Goal: Transaction & Acquisition: Purchase product/service

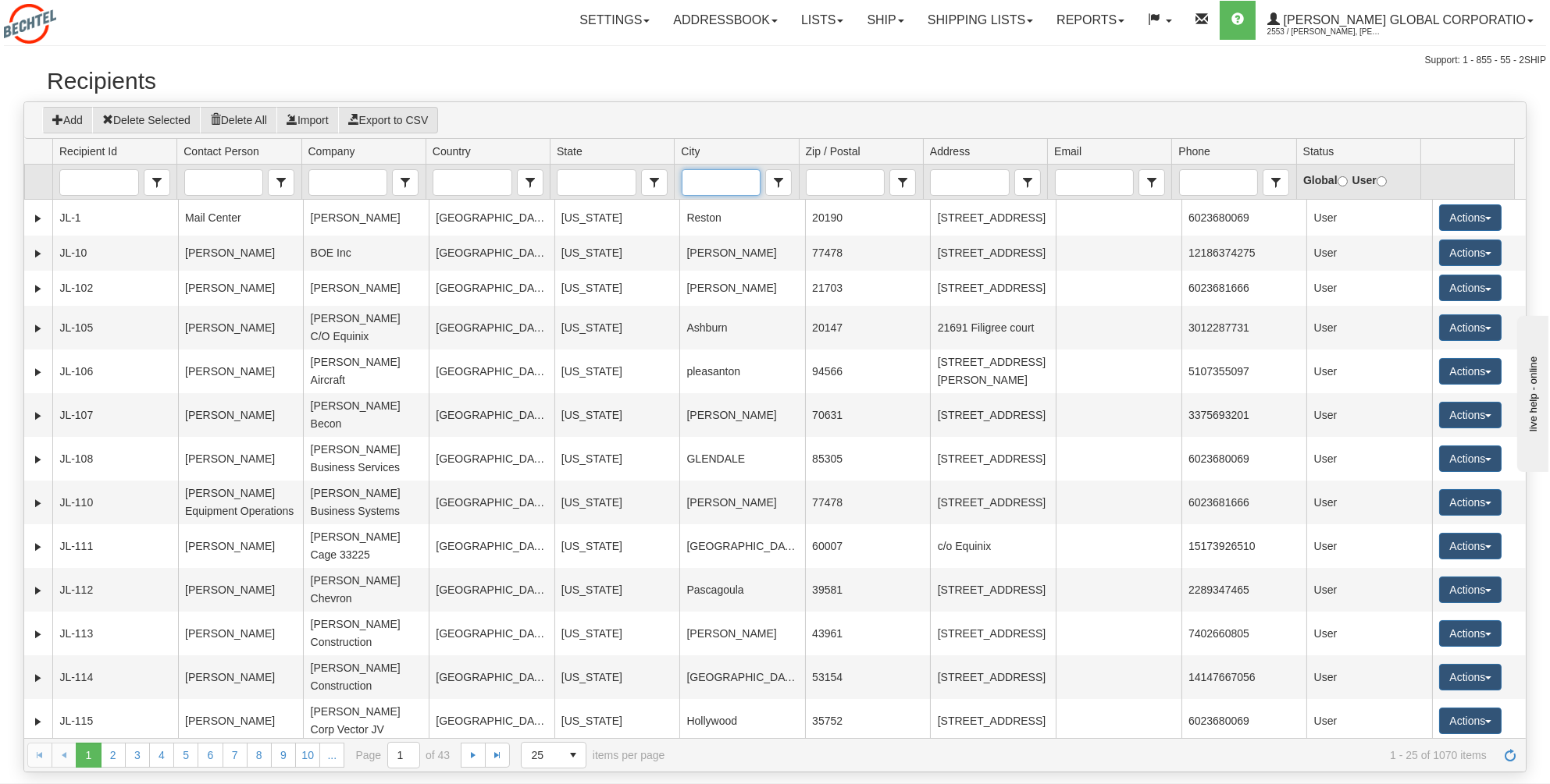
click at [709, 180] on input "City" at bounding box center [721, 183] width 78 height 25
type input "D"
click at [706, 209] on span "[US_STATE][GEOGRAPHIC_DATA]" at bounding box center [746, 213] width 114 height 31
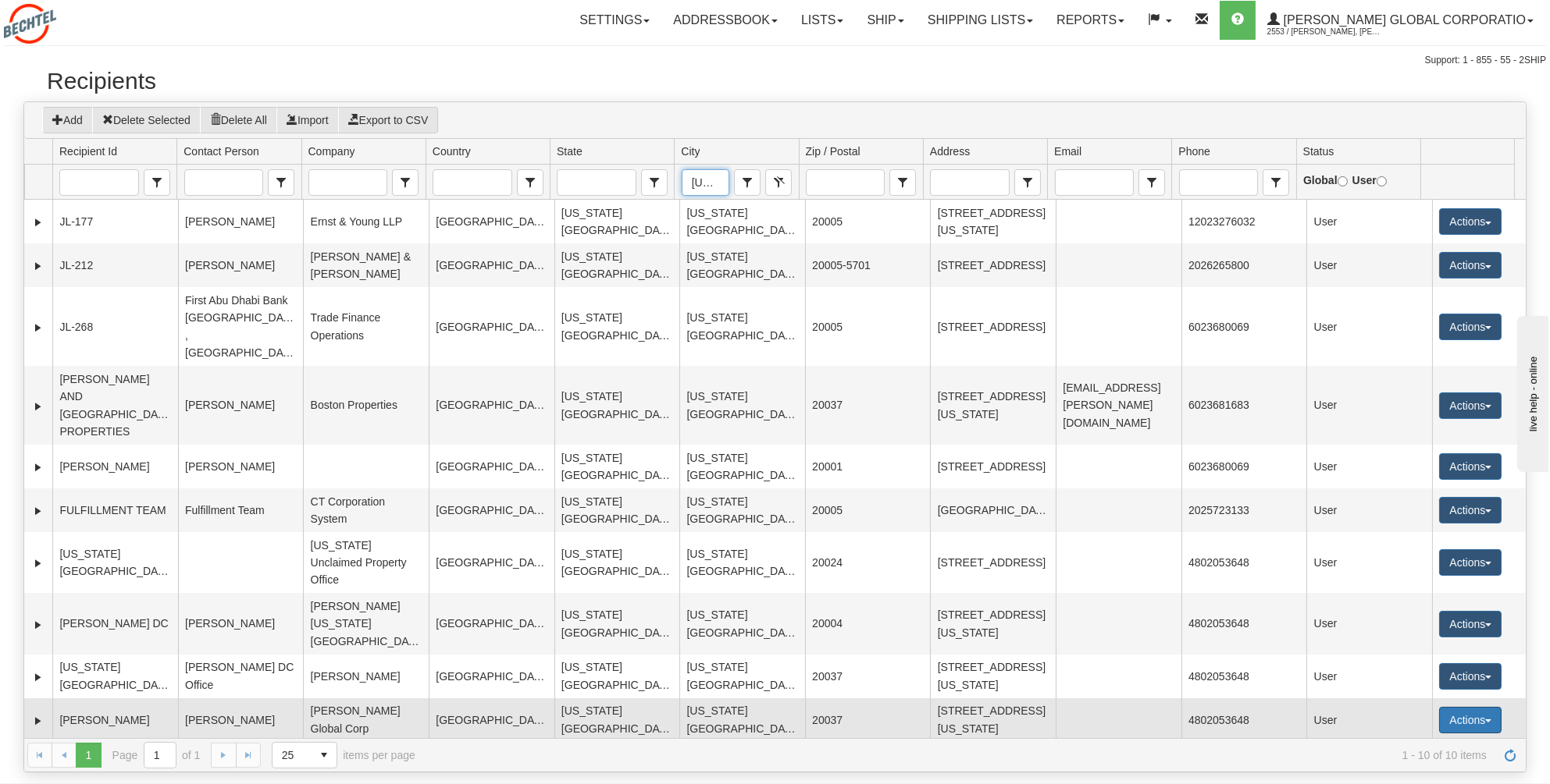
type input "[US_STATE][GEOGRAPHIC_DATA]"
click at [1480, 707] on button "Actions" at bounding box center [1470, 721] width 63 height 27
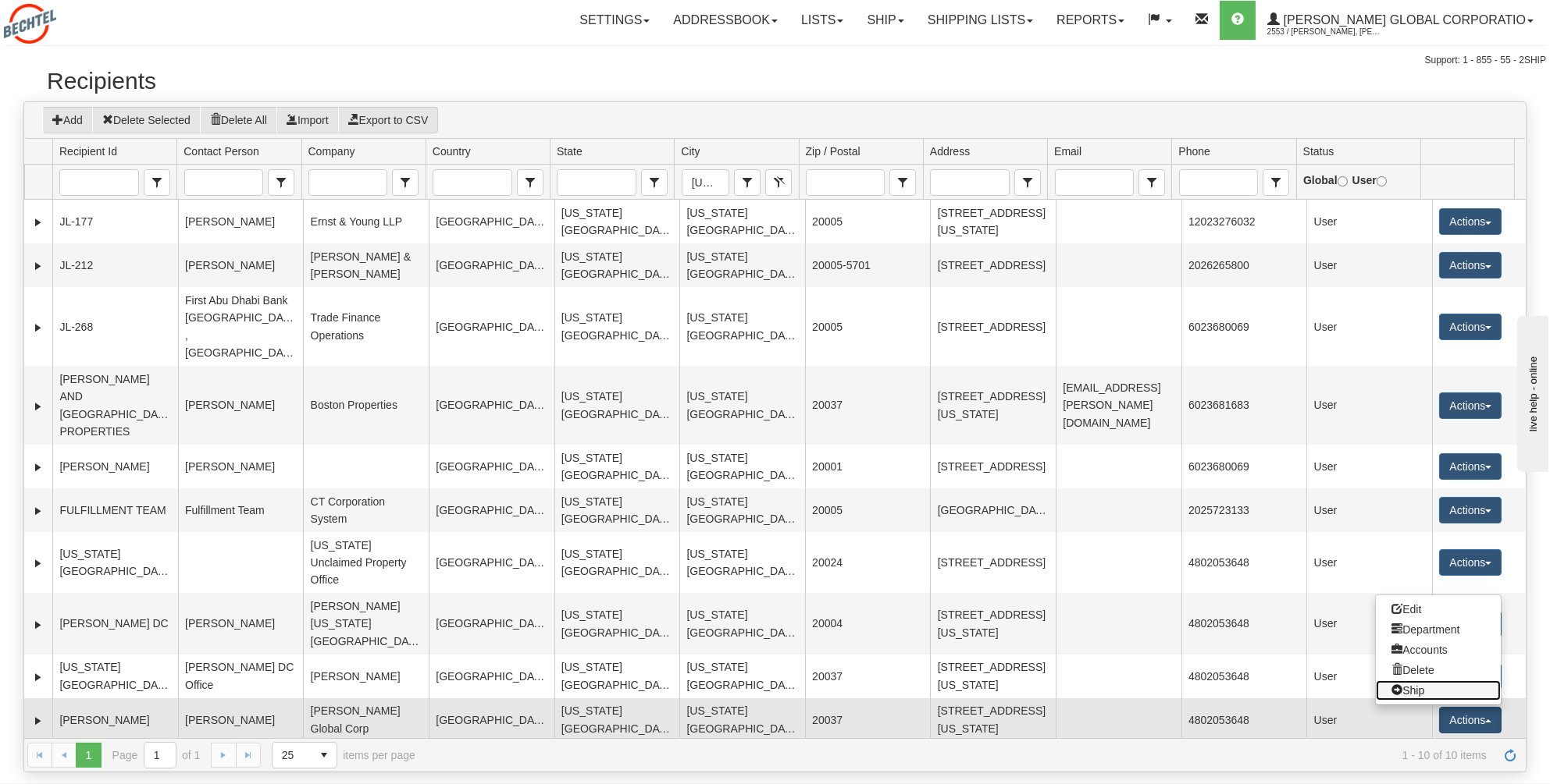
click at [1415, 681] on link "Ship" at bounding box center [1438, 690] width 125 height 20
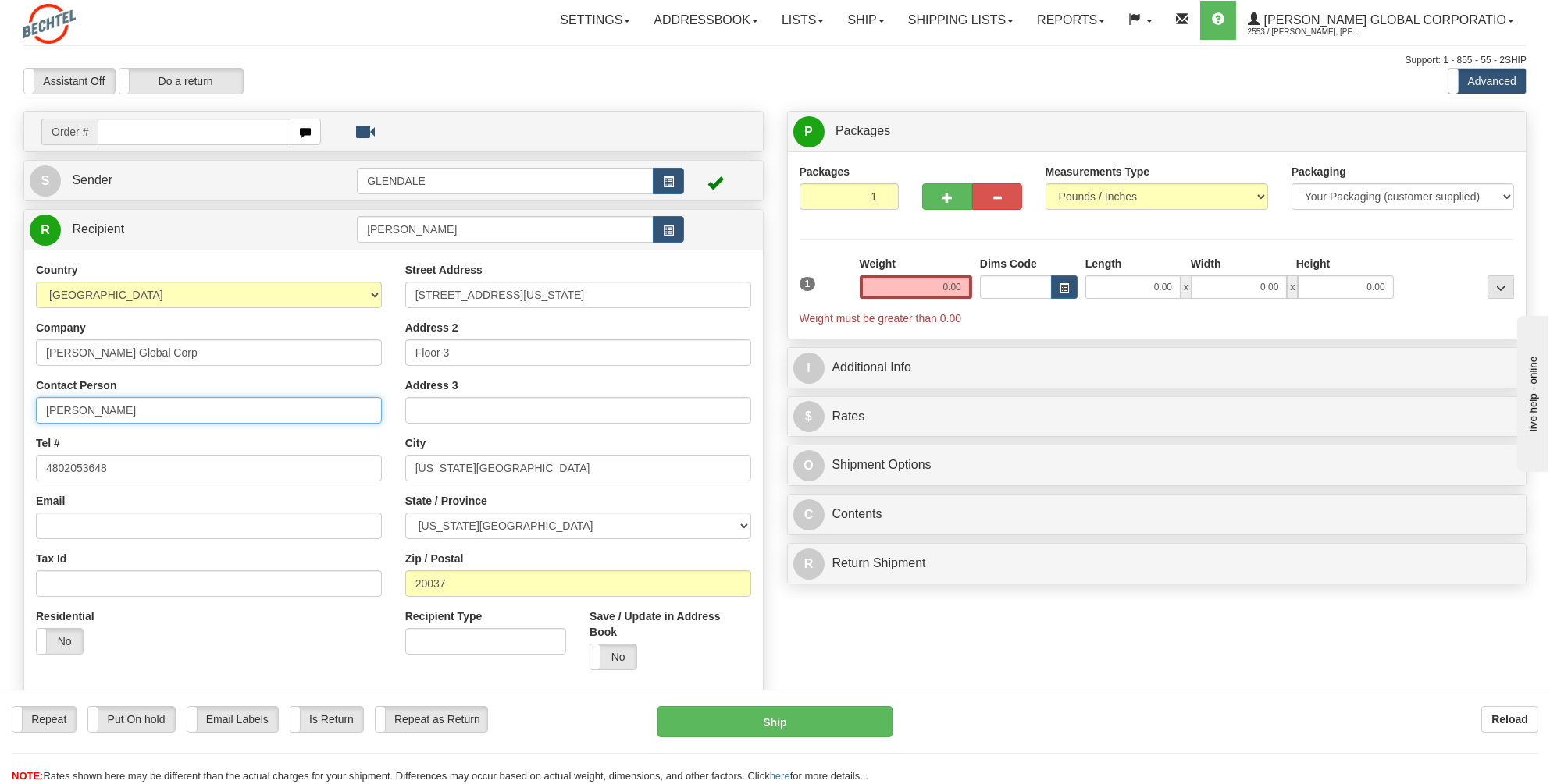
drag, startPoint x: 131, startPoint y: 402, endPoint x: 6, endPoint y: 415, distance: 125.7
click at [6, 415] on div "Toggle navigation Settings Shipping Preferences Fields Preferences New" at bounding box center [775, 439] width 1550 height 880
type input "[PERSON_NAME]"
click at [582, 448] on div "City [US_STATE][GEOGRAPHIC_DATA]" at bounding box center [578, 458] width 346 height 46
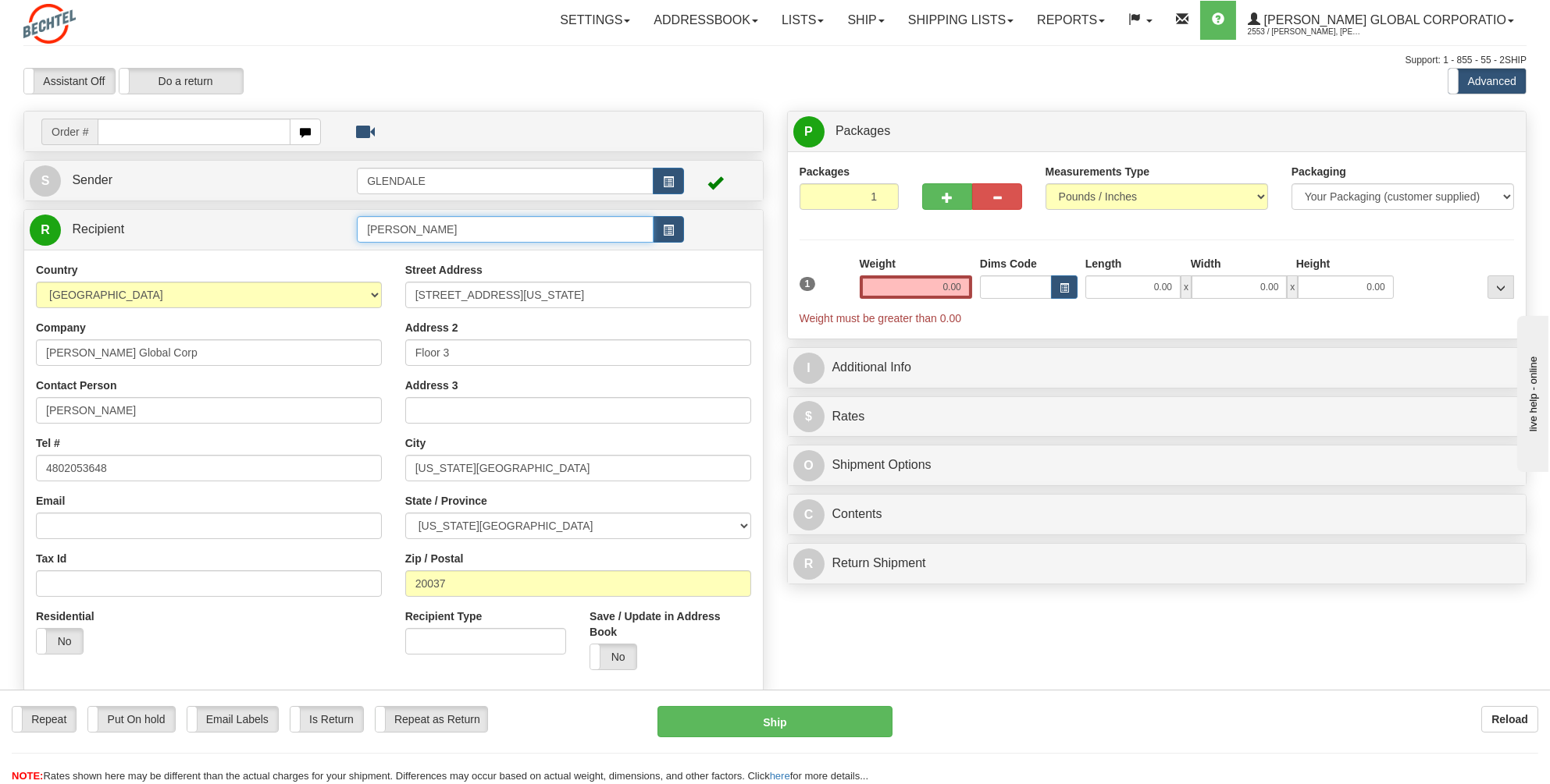
drag, startPoint x: 420, startPoint y: 231, endPoint x: 332, endPoint y: 239, distance: 88.4
click at [334, 238] on tr "R Recipient [PERSON_NAME]" at bounding box center [393, 230] width 728 height 32
type input "[PERSON_NAME]"
drag, startPoint x: 967, startPoint y: 286, endPoint x: 934, endPoint y: 287, distance: 33.0
click at [934, 287] on input "0.00" at bounding box center [915, 287] width 113 height 24
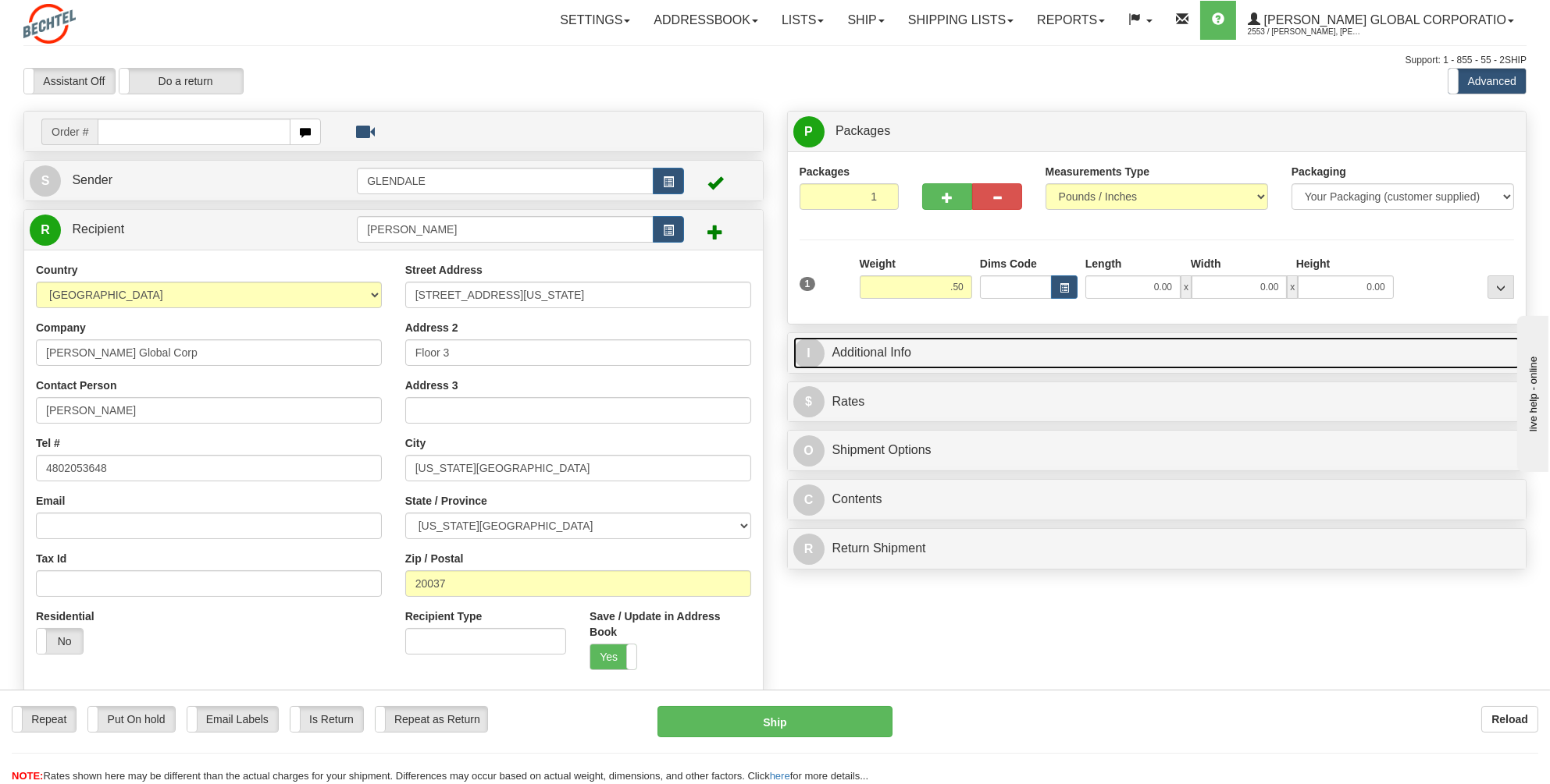
type input "0.50"
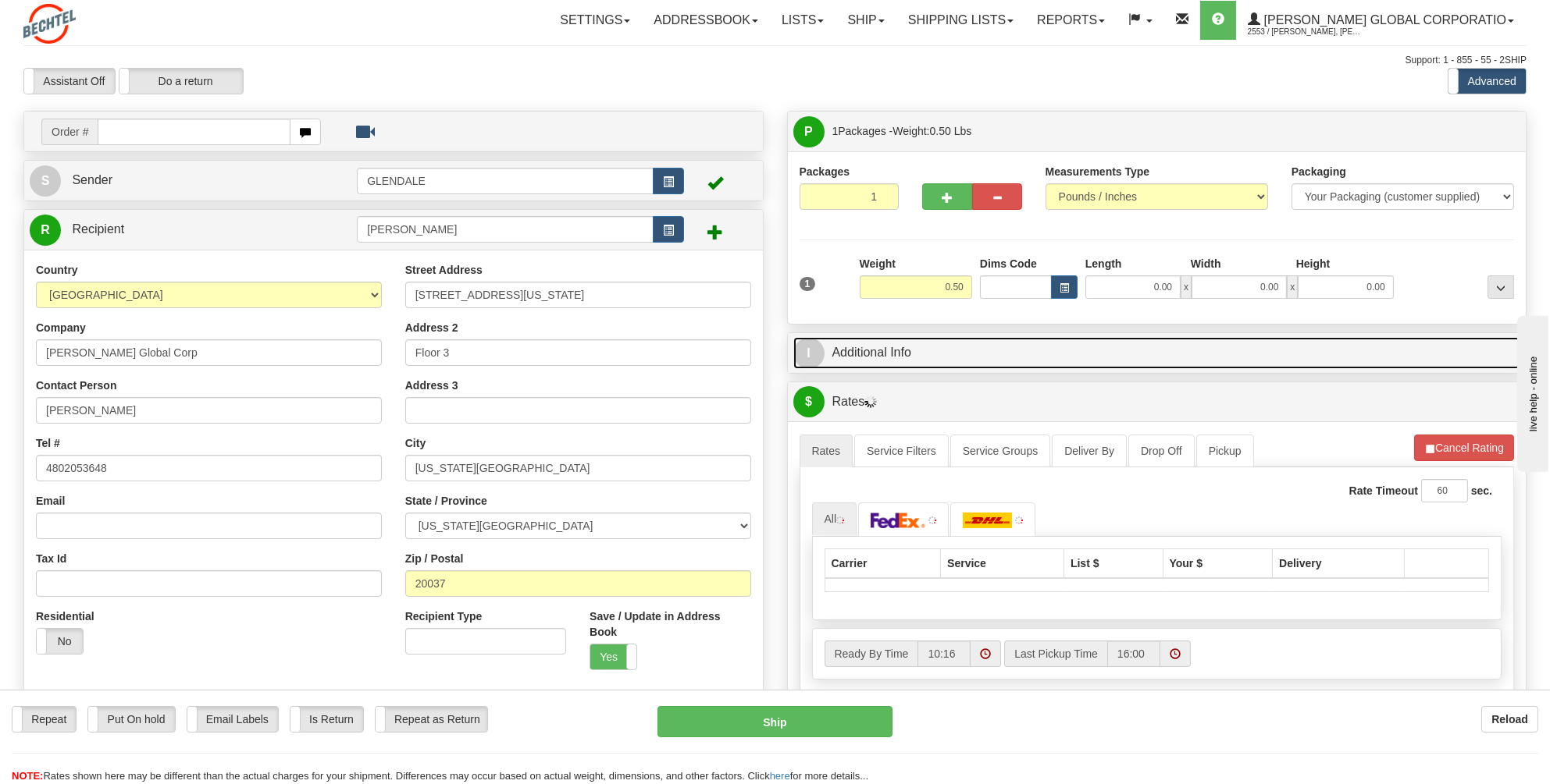
click at [876, 357] on link "I Additional Info" at bounding box center [1157, 353] width 728 height 32
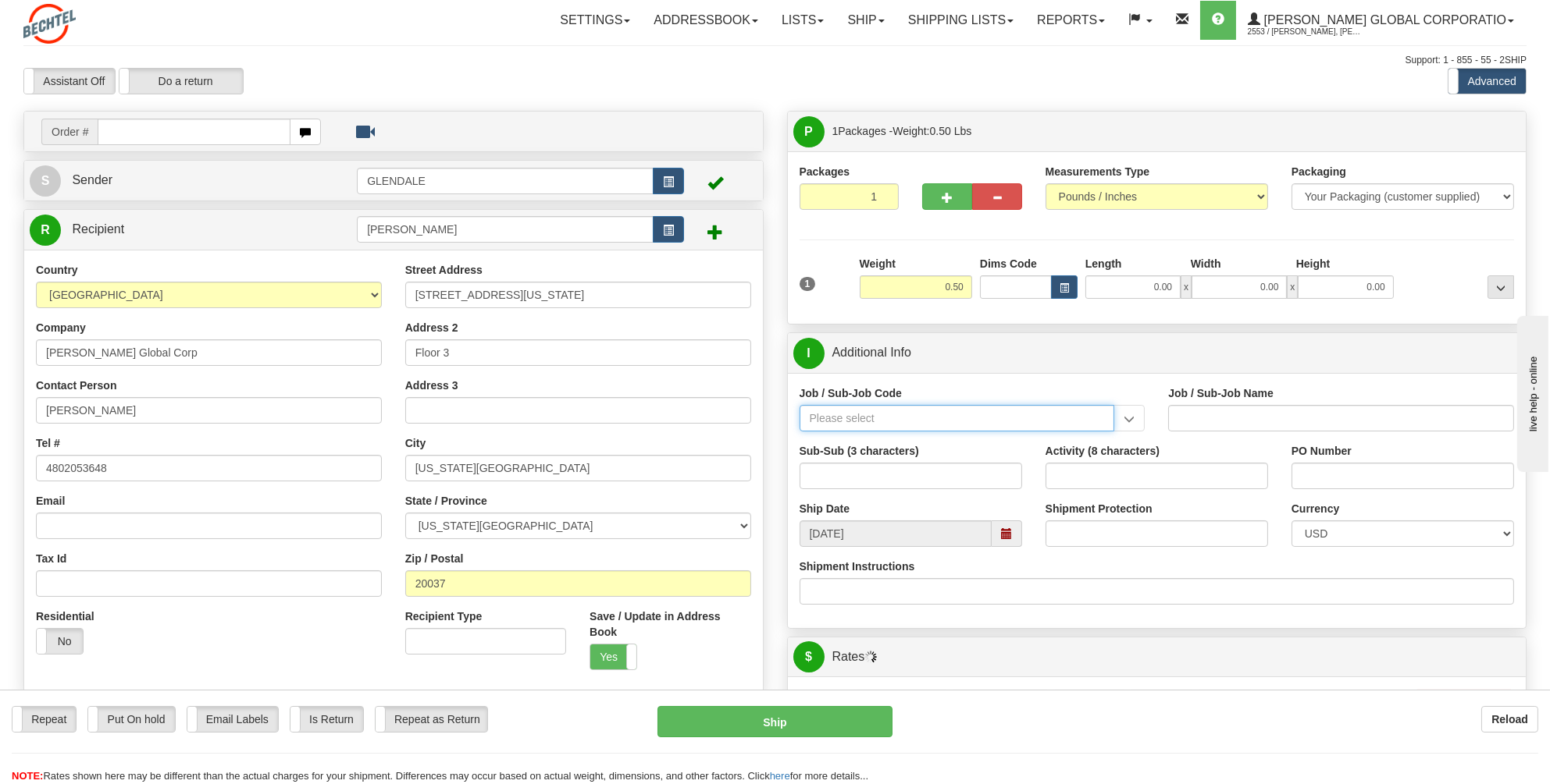
click at [830, 418] on input "Job / Sub-Job Code" at bounding box center [957, 419] width 315 height 27
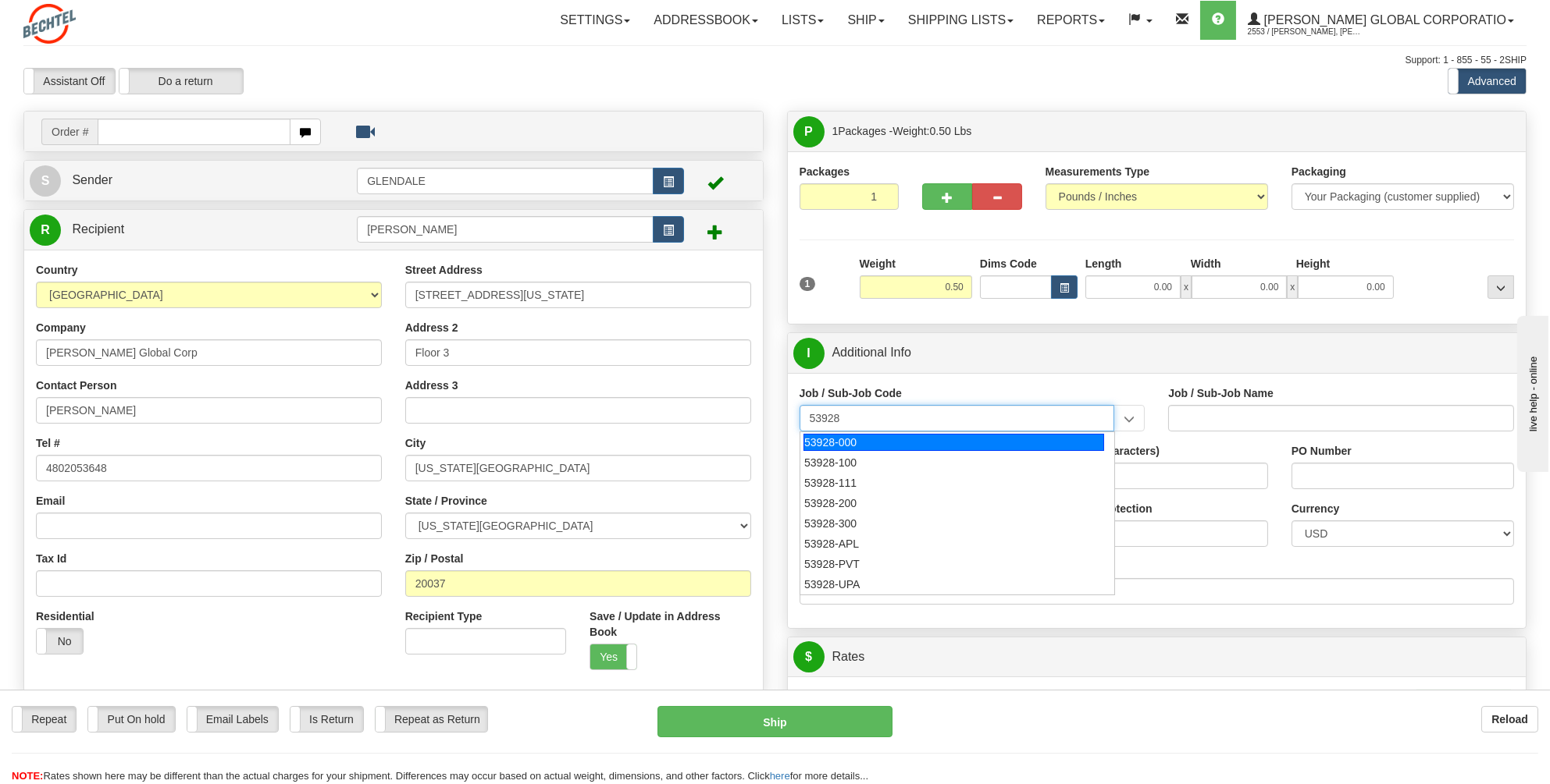
click at [840, 438] on div "53928-000" at bounding box center [953, 442] width 300 height 17
type input "53928-000"
type input "TREASURY-BCMC - TREASURY-BCMC"
type input "53928-000"
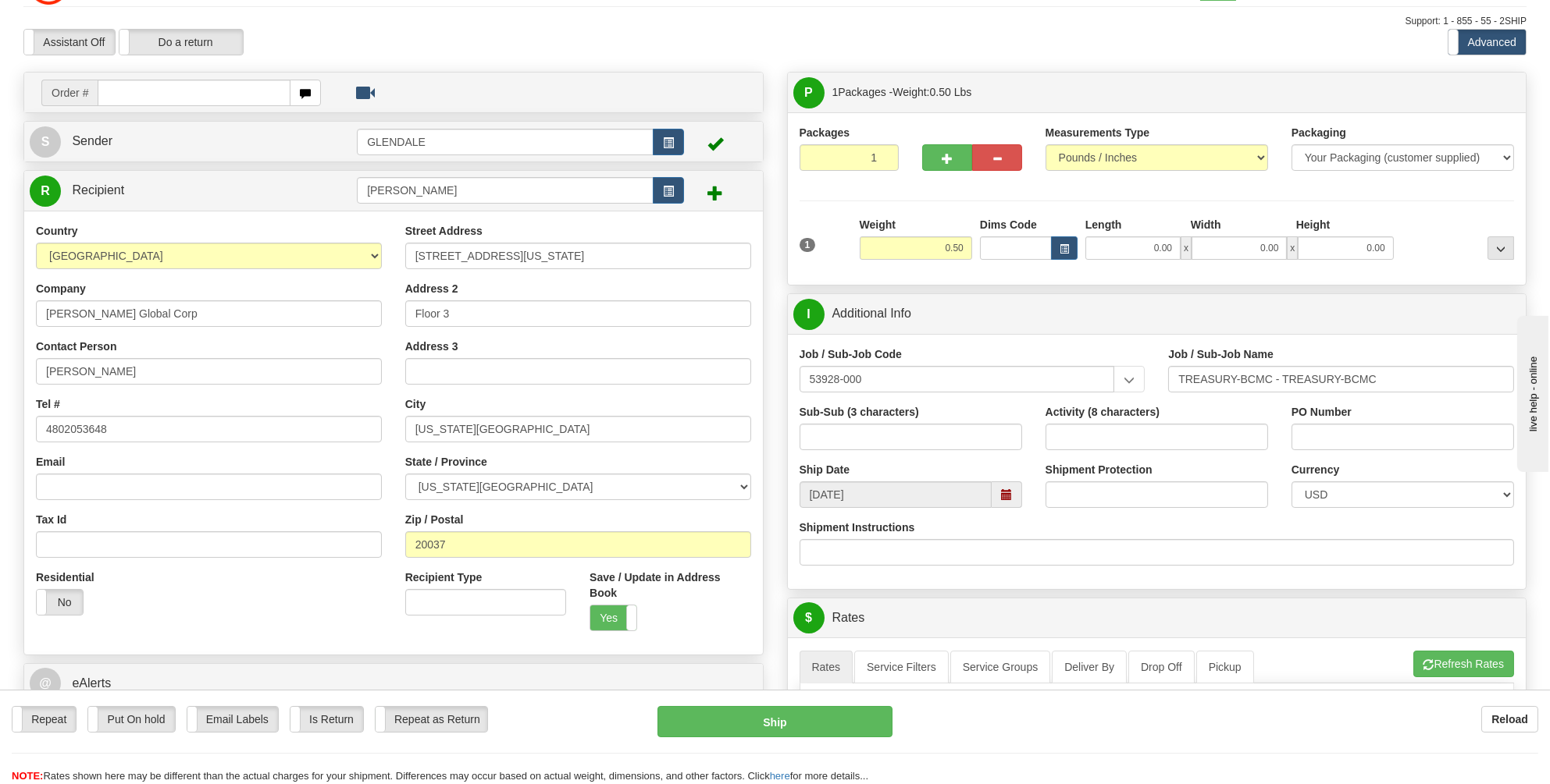
scroll to position [78, 0]
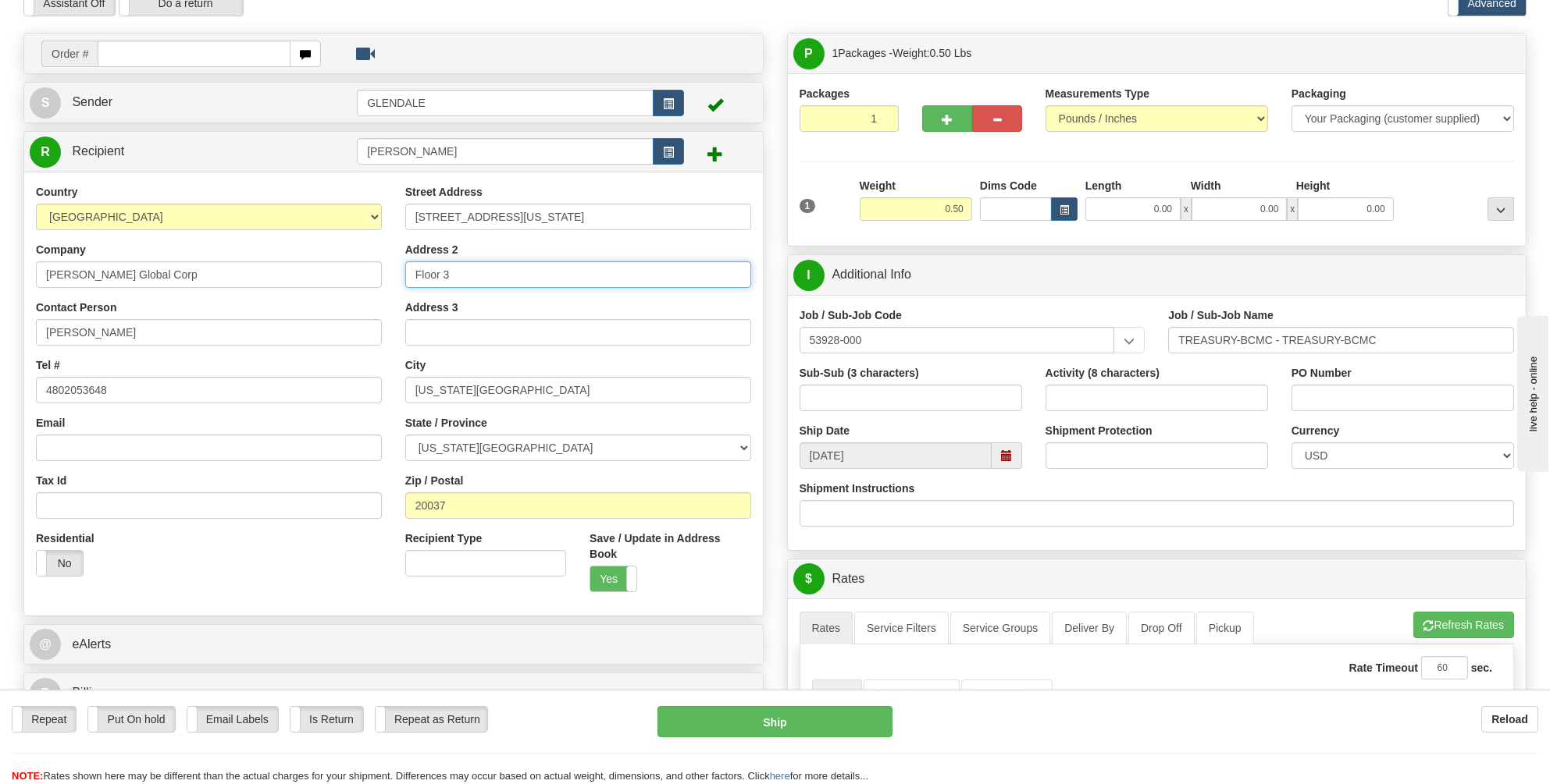
drag, startPoint x: 457, startPoint y: 270, endPoint x: 388, endPoint y: 274, distance: 69.1
click at [388, 274] on div "Country [GEOGRAPHIC_DATA] [GEOGRAPHIC_DATA] [GEOGRAPHIC_DATA] [GEOGRAPHIC_DATA]…" at bounding box center [394, 393] width 739 height 419
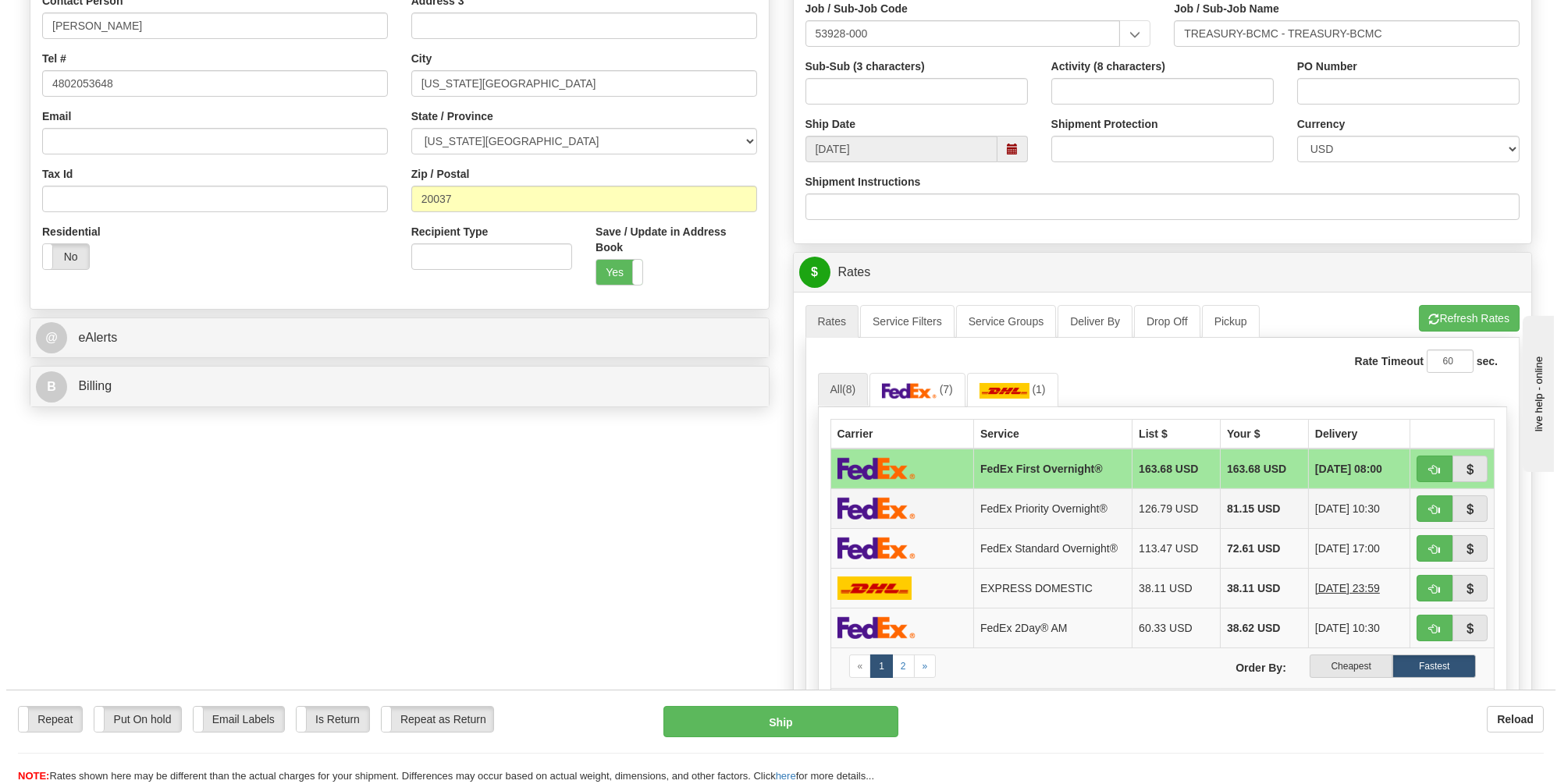
scroll to position [468, 0]
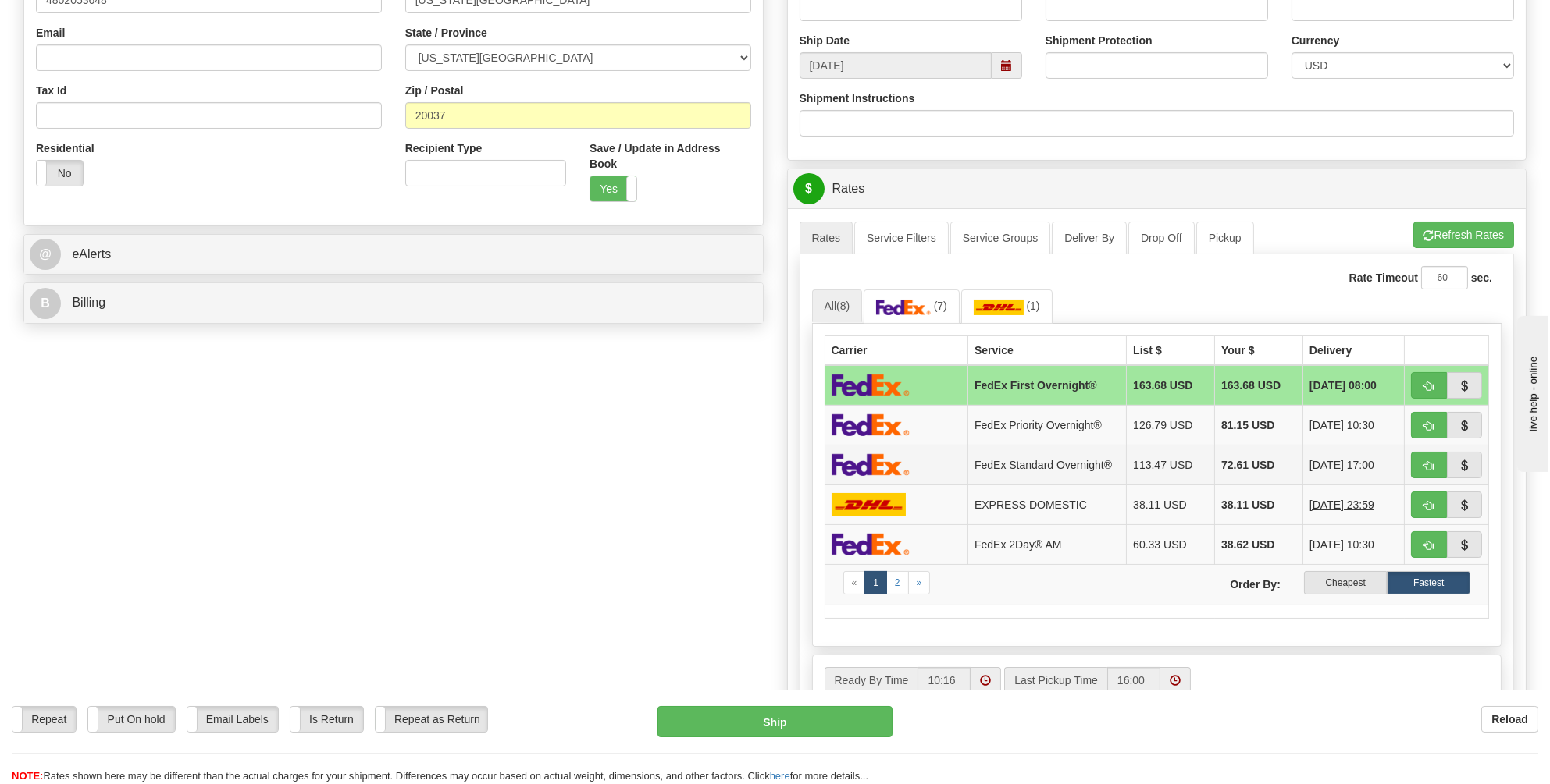
click at [883, 458] on img at bounding box center [871, 465] width 78 height 23
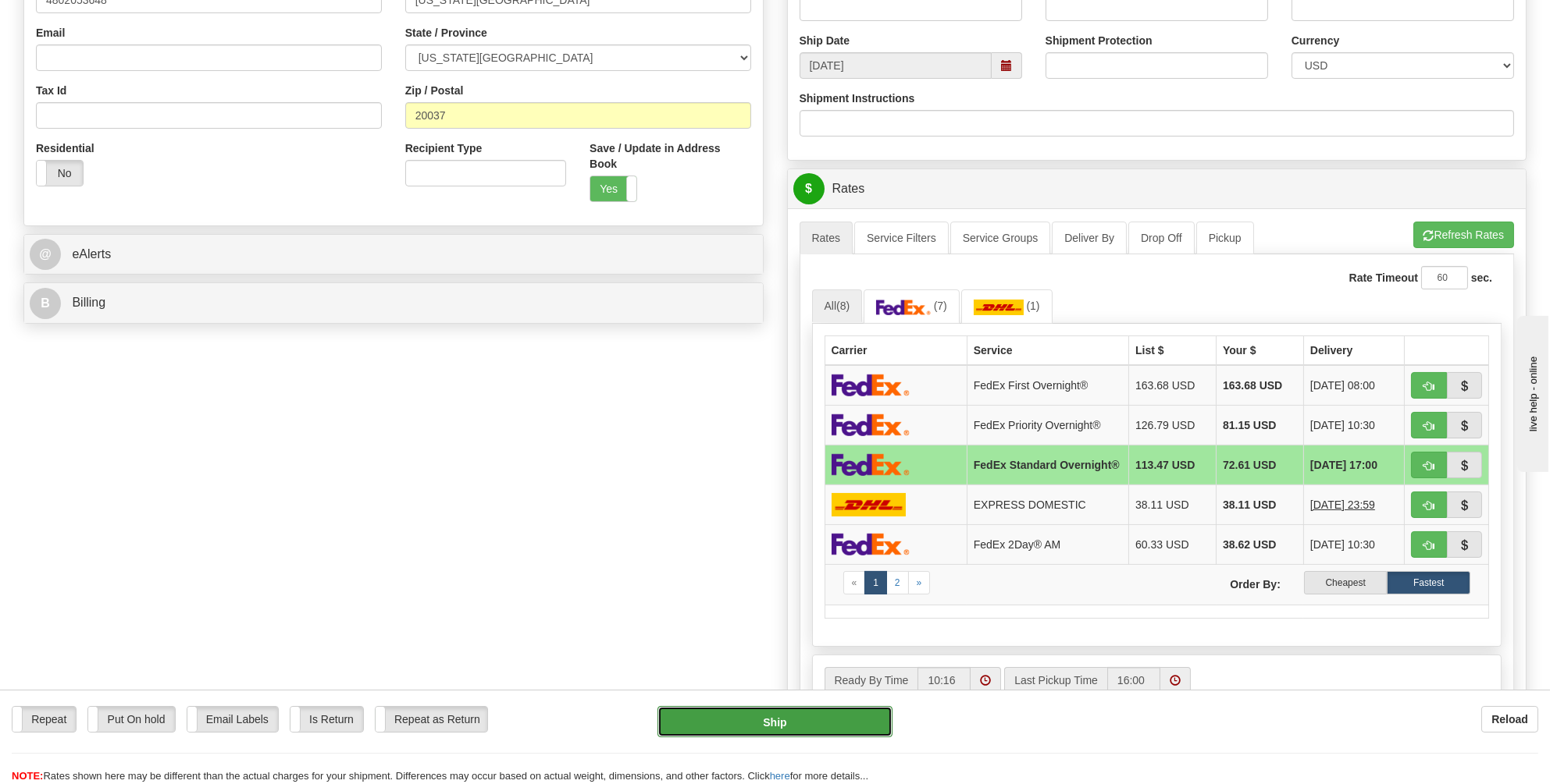
click at [770, 720] on button "Ship" at bounding box center [775, 722] width 235 height 31
type input "05"
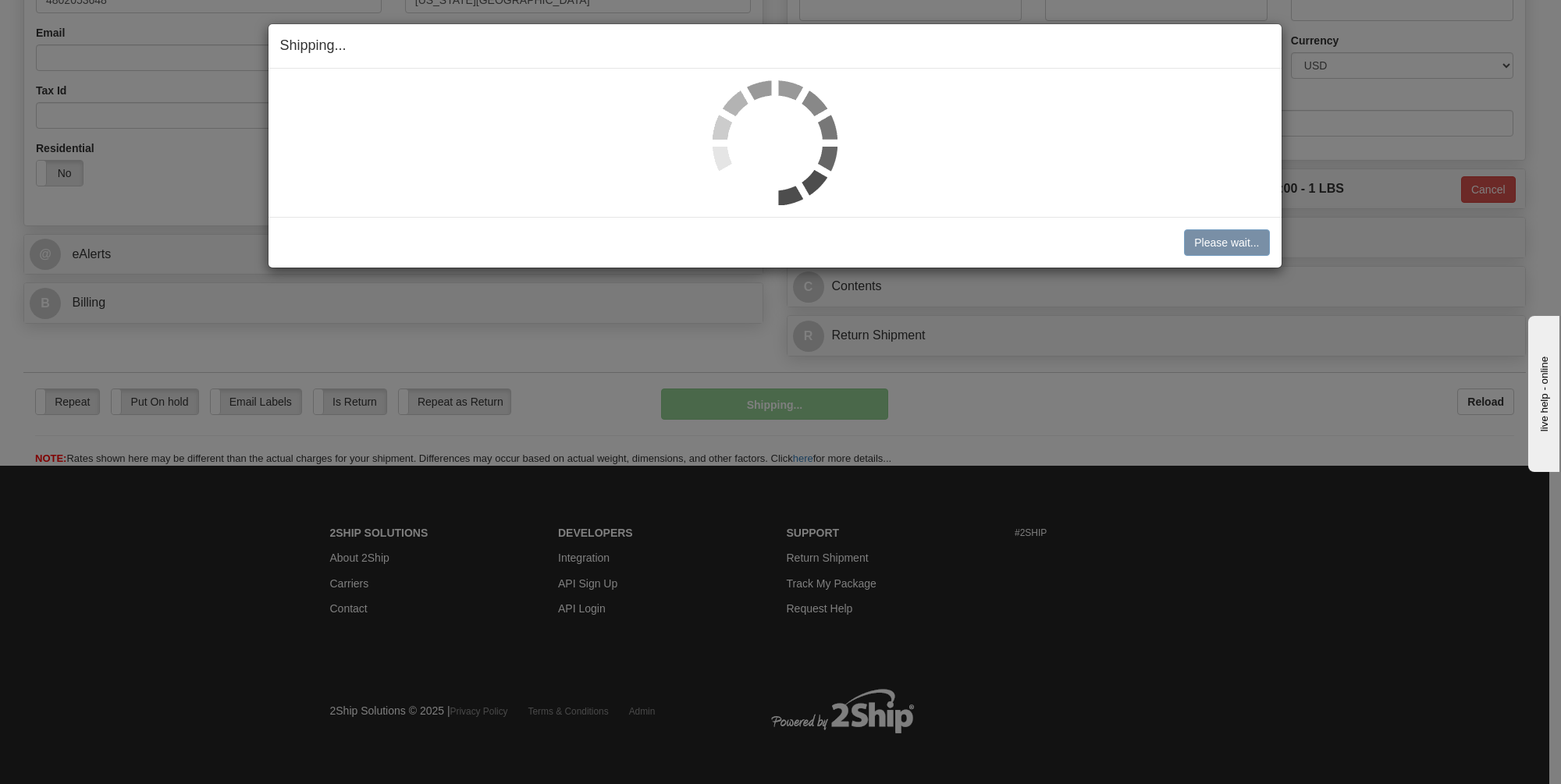
scroll to position [467, 0]
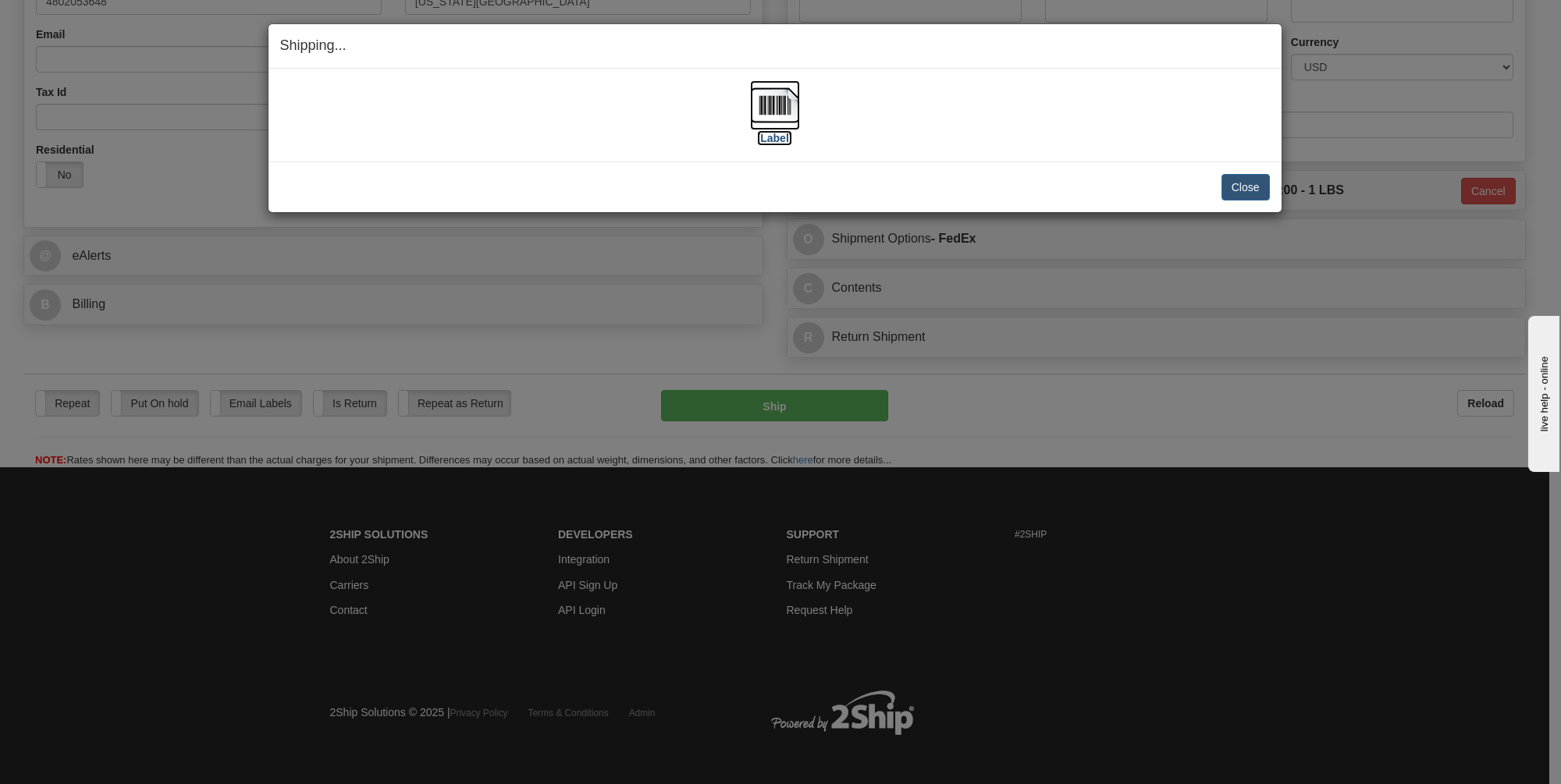
click at [763, 96] on img at bounding box center [775, 105] width 50 height 50
